Goal: Task Accomplishment & Management: Manage account settings

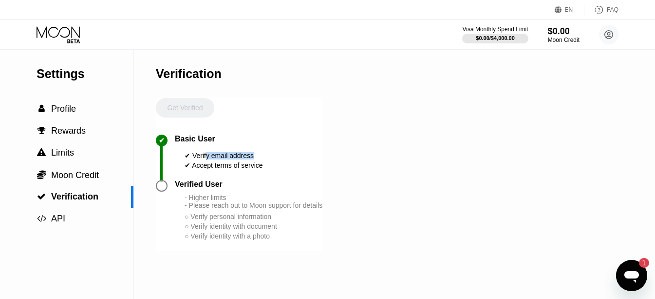
drag, startPoint x: 205, startPoint y: 162, endPoint x: 289, endPoint y: 161, distance: 83.8
click at [288, 161] on div "✔ Basic User ✔ Verify email address ✔ Accept terms of service" at bounding box center [239, 156] width 167 height 45
click at [244, 168] on div "✔ Accept terms of service" at bounding box center [224, 165] width 78 height 8
drag, startPoint x: 186, startPoint y: 178, endPoint x: 311, endPoint y: 176, distance: 125.2
click at [311, 176] on div "✔ Basic User ✔ Verify email address ✔ Accept terms of service" at bounding box center [239, 156] width 167 height 45
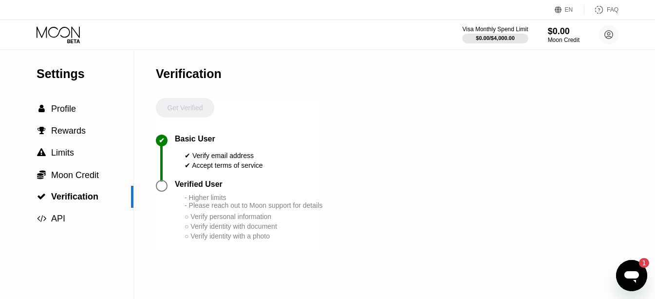
drag, startPoint x: 231, startPoint y: 210, endPoint x: 269, endPoint y: 210, distance: 38.5
click at [269, 210] on div "Verified User - Higher limits - Please reach out to Moon support for details ○ …" at bounding box center [249, 210] width 148 height 61
click at [197, 220] on div "○ Verify personal information" at bounding box center [254, 216] width 138 height 8
click at [55, 52] on div "Settings  Profile  Rewards  Limits  Moon Credit  Verification  API" at bounding box center [66, 140] width 133 height 180
click at [55, 31] on icon at bounding box center [59, 34] width 45 height 17
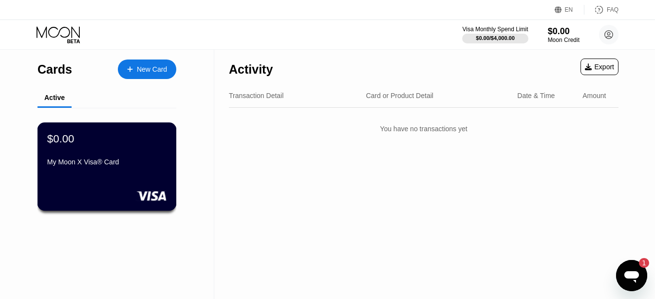
click at [137, 175] on div "$0.00 My Moon X Visa® Card" at bounding box center [107, 166] width 139 height 88
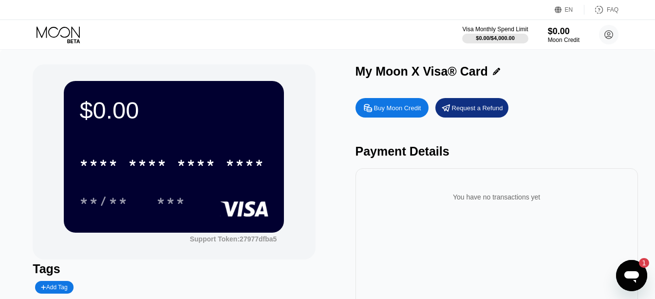
click at [198, 162] on div "* * * *" at bounding box center [196, 164] width 39 height 16
click at [170, 137] on div "$0.00 **** **** **** **** **/** ***" at bounding box center [174, 156] width 220 height 151
click at [617, 39] on circle at bounding box center [608, 34] width 19 height 19
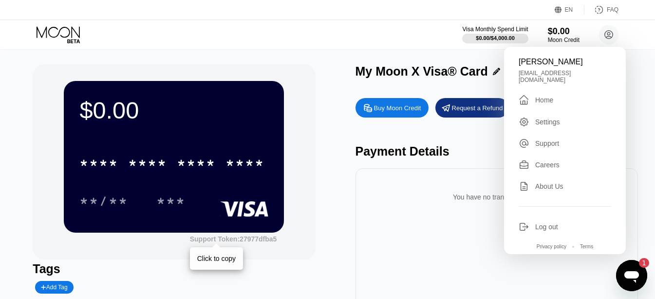
click at [236, 243] on div "Support Token: 27977dfba5" at bounding box center [233, 239] width 87 height 8
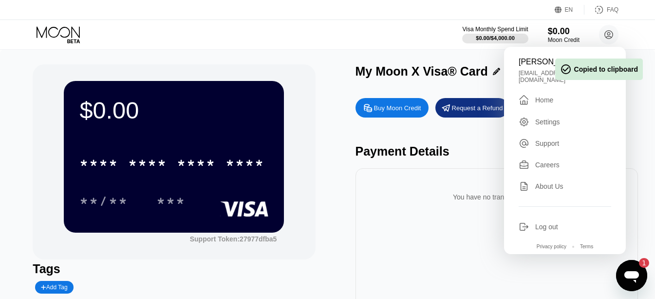
click at [230, 216] on rect at bounding box center [245, 209] width 48 height 16
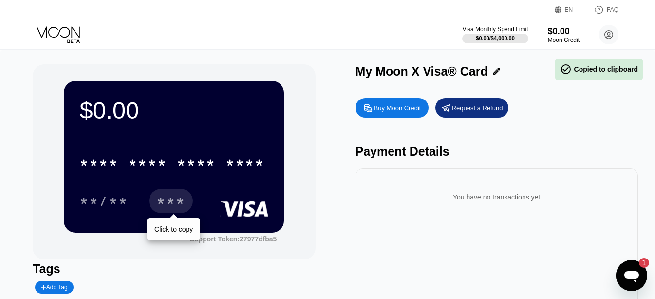
click at [178, 204] on div "***" at bounding box center [170, 202] width 29 height 16
